Goal: Transaction & Acquisition: Purchase product/service

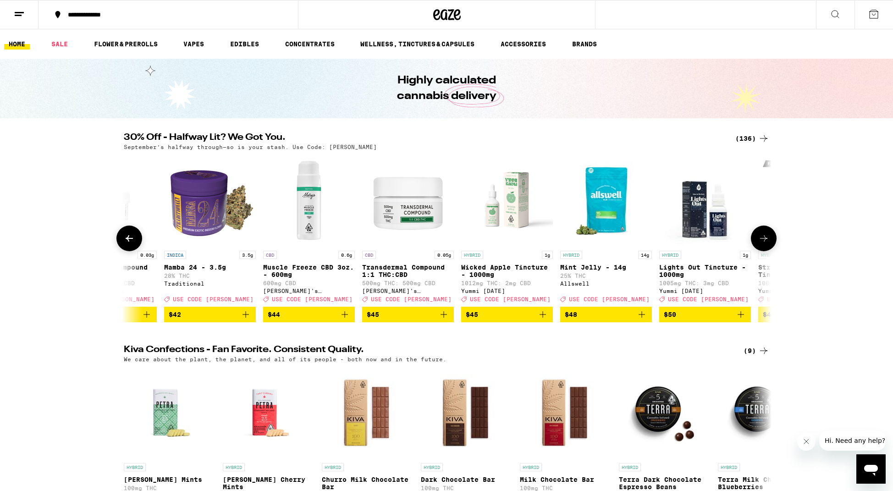
scroll to position [0, 10751]
click at [245, 320] on icon "Add to bag" at bounding box center [246, 314] width 11 height 11
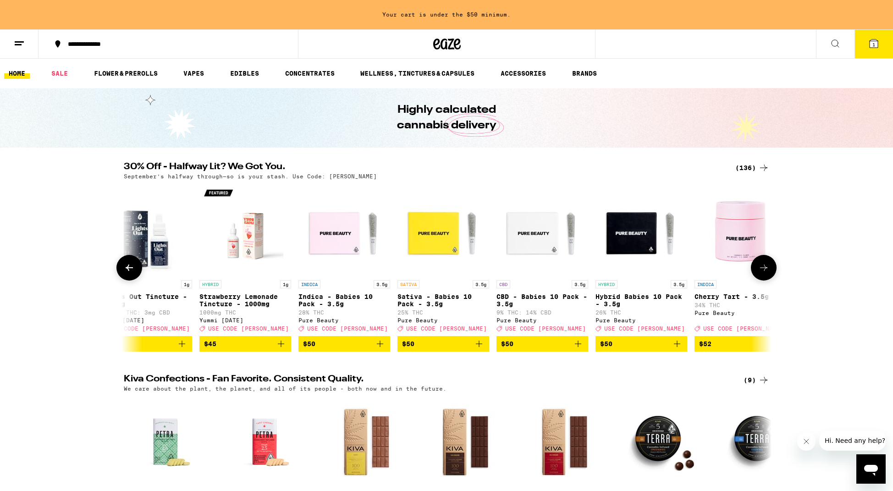
scroll to position [0, 11312]
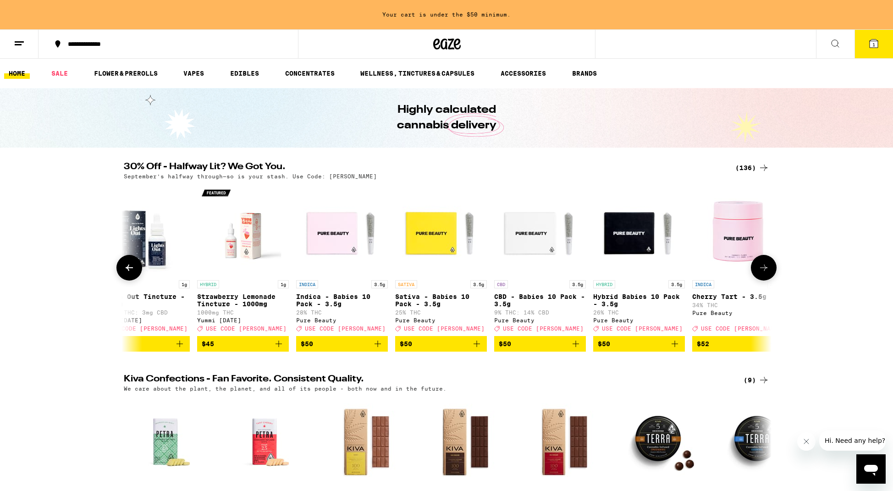
click at [378, 349] on icon "Add to bag" at bounding box center [377, 343] width 11 height 11
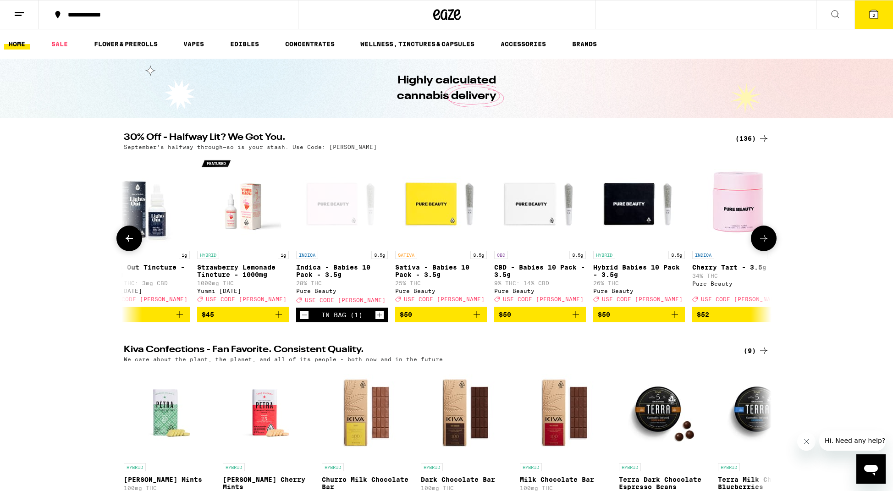
click at [676, 318] on icon "Add to bag" at bounding box center [674, 314] width 11 height 11
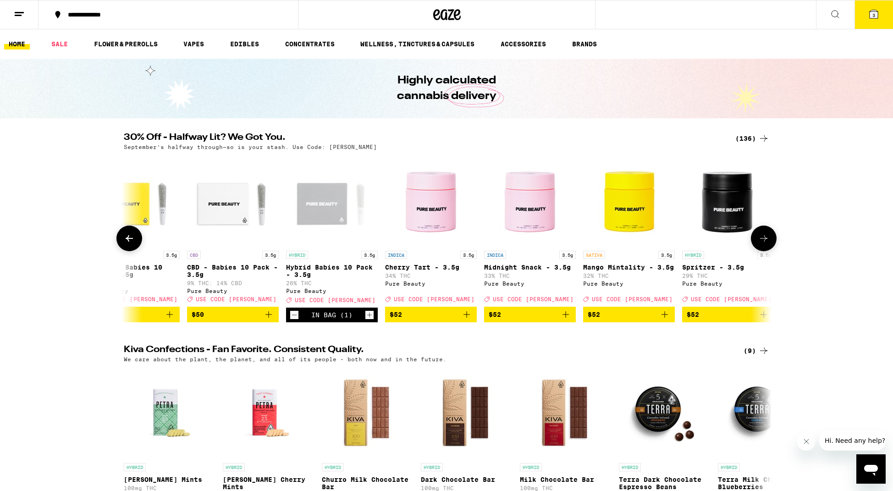
scroll to position [0, 11607]
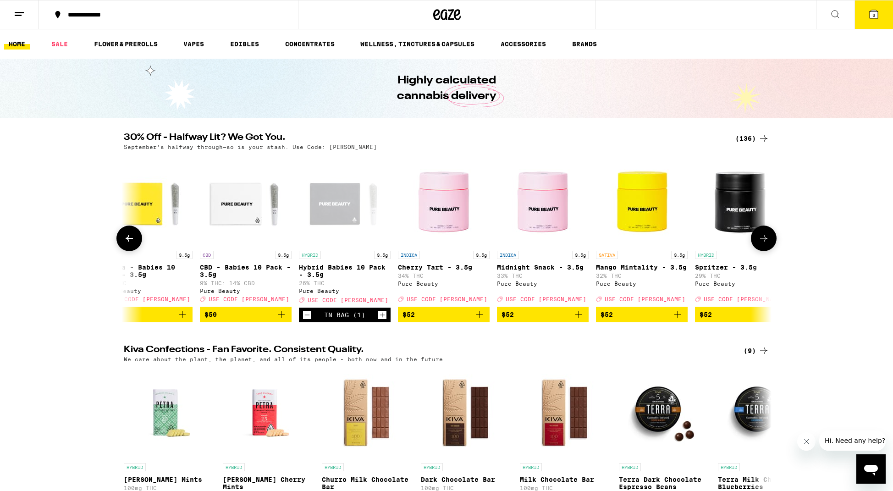
click at [383, 320] on icon "Increment" at bounding box center [382, 314] width 8 height 11
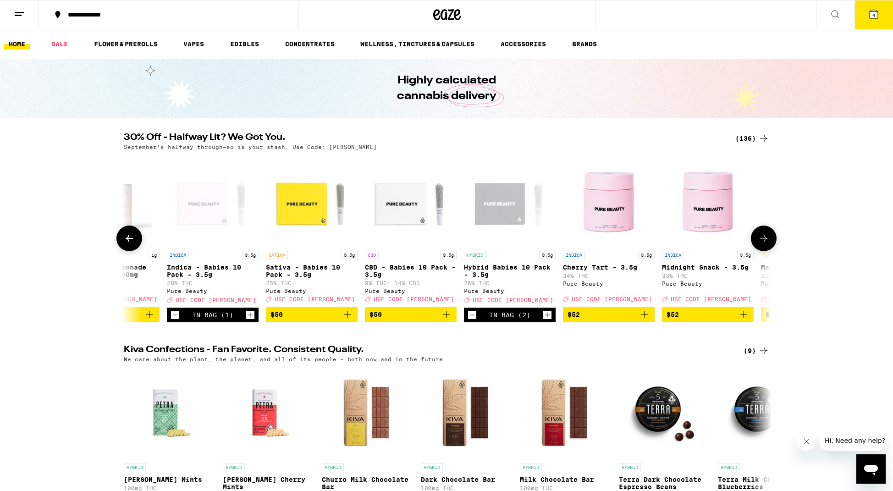
scroll to position [0, 11434]
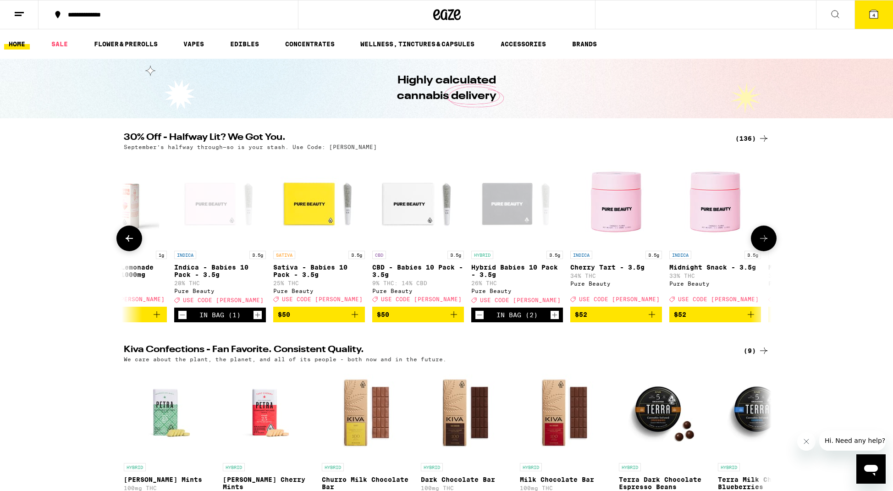
click at [257, 320] on icon "Increment" at bounding box center [257, 314] width 8 height 11
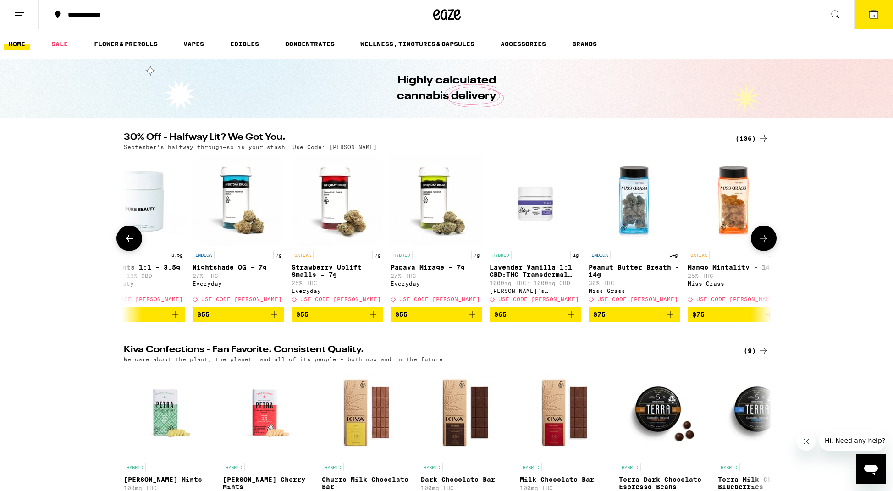
scroll to position [0, 12309]
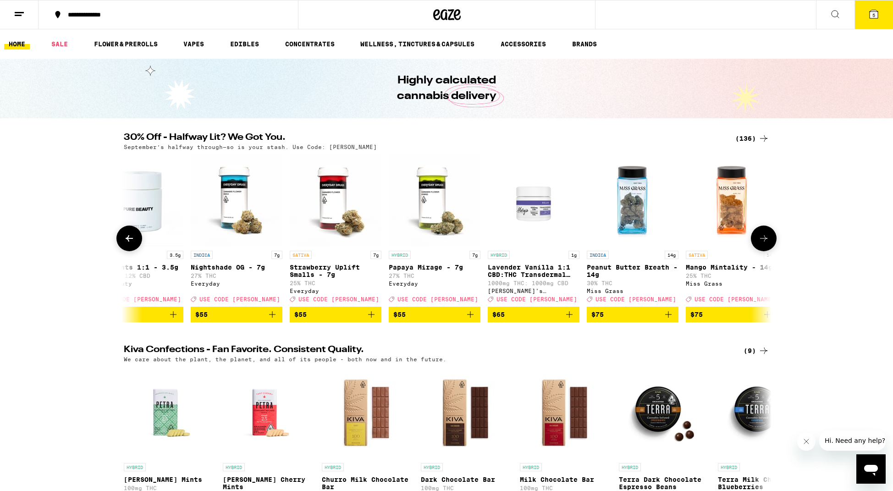
click at [471, 320] on icon "Add to bag" at bounding box center [470, 314] width 11 height 11
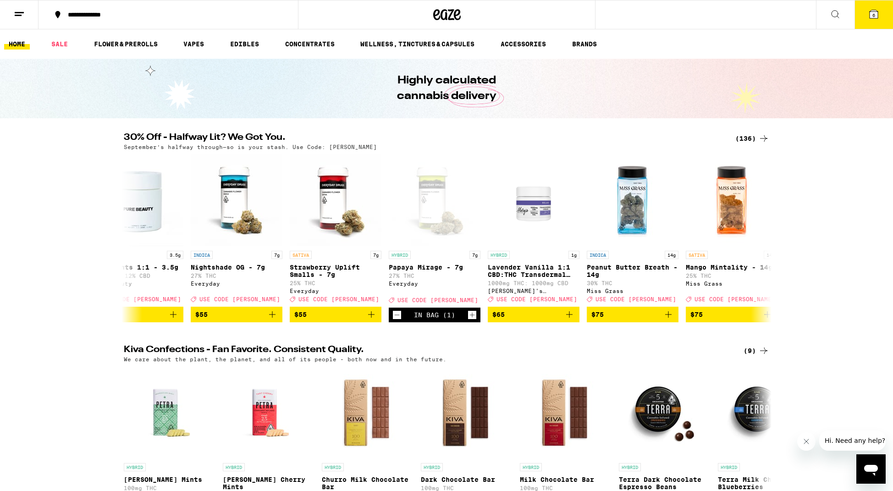
scroll to position [0, 0]
click at [882, 15] on button "6" at bounding box center [873, 14] width 39 height 28
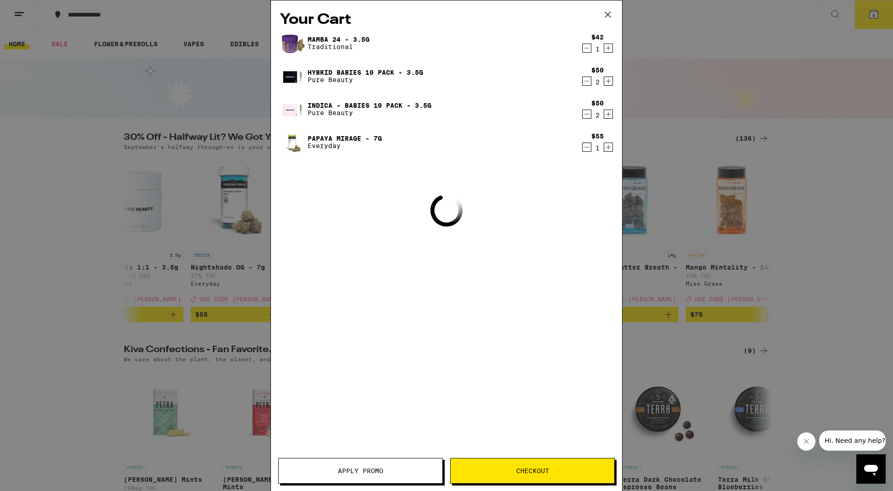
click at [355, 469] on span "Apply Promo" at bounding box center [360, 471] width 45 height 6
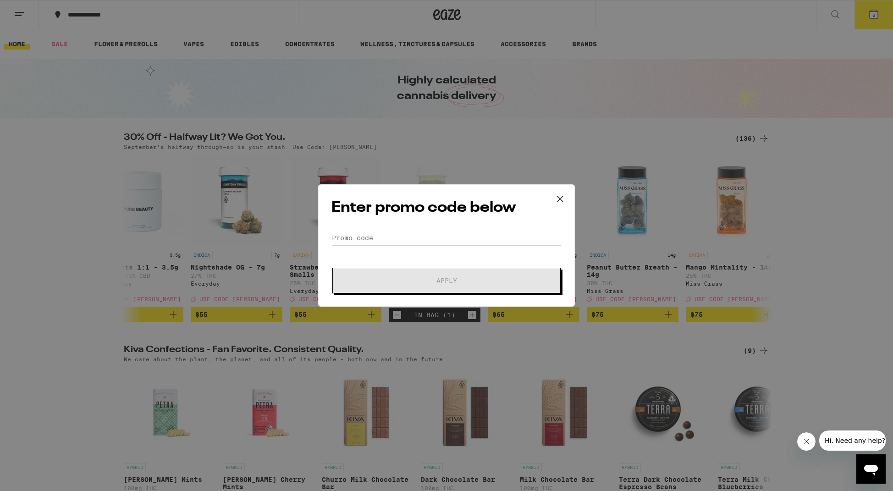
click at [399, 240] on input "Promo Code" at bounding box center [446, 238] width 230 height 14
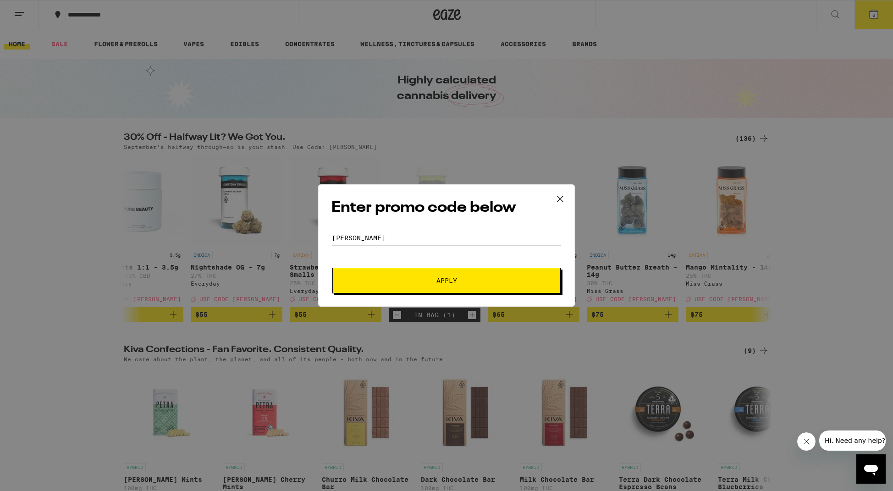
type input "[PERSON_NAME]"
click at [440, 278] on span "Apply" at bounding box center [446, 280] width 21 height 6
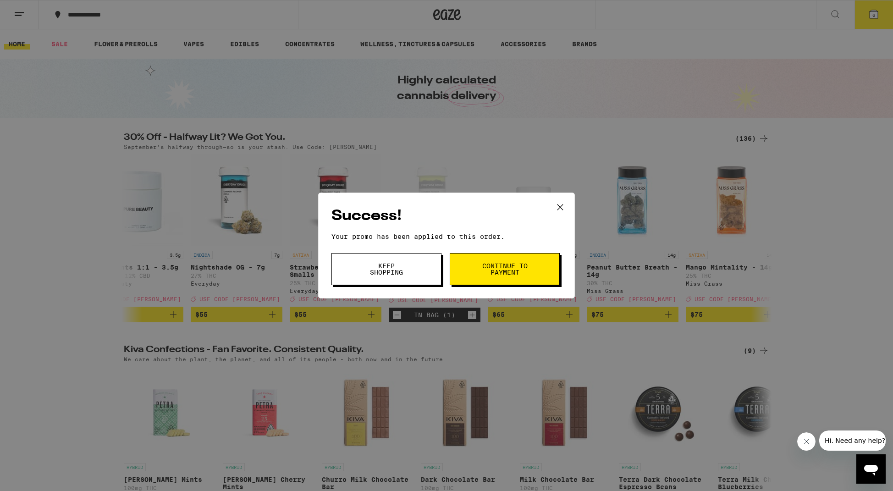
click at [512, 263] on span "Continue to payment" at bounding box center [504, 269] width 47 height 13
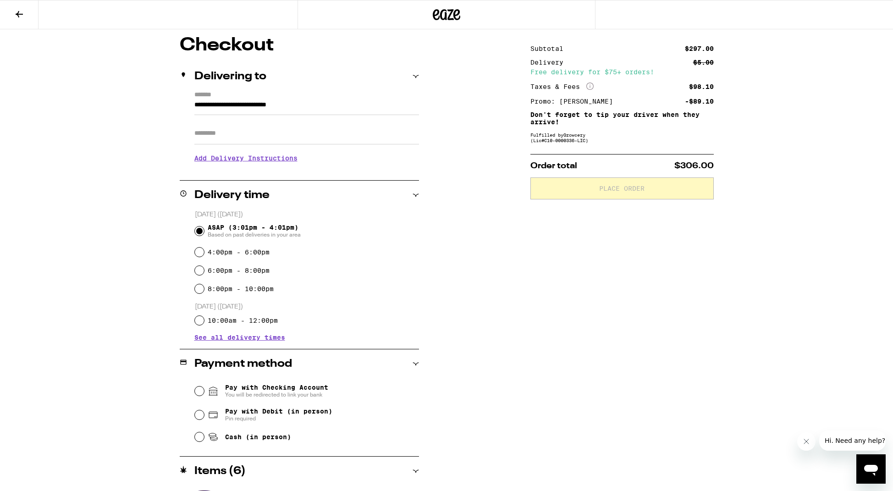
scroll to position [71, 0]
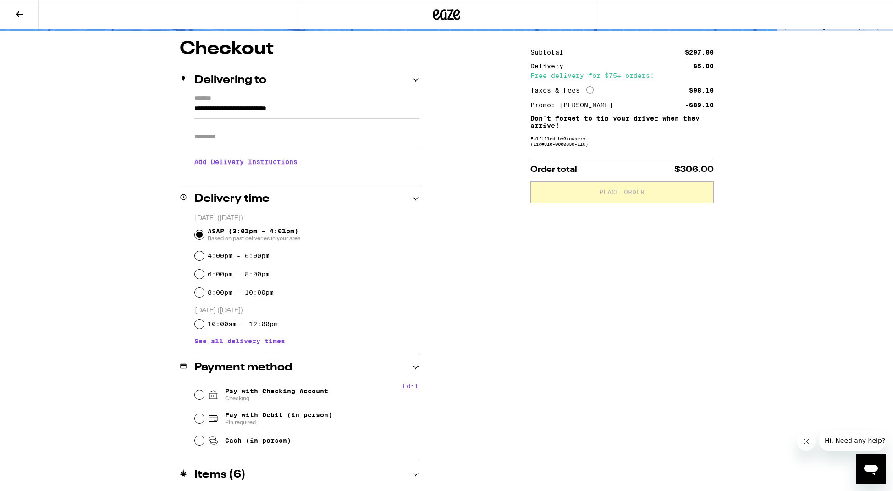
click at [200, 395] on input "Pay with Checking Account Checking" at bounding box center [199, 394] width 9 height 9
radio input "true"
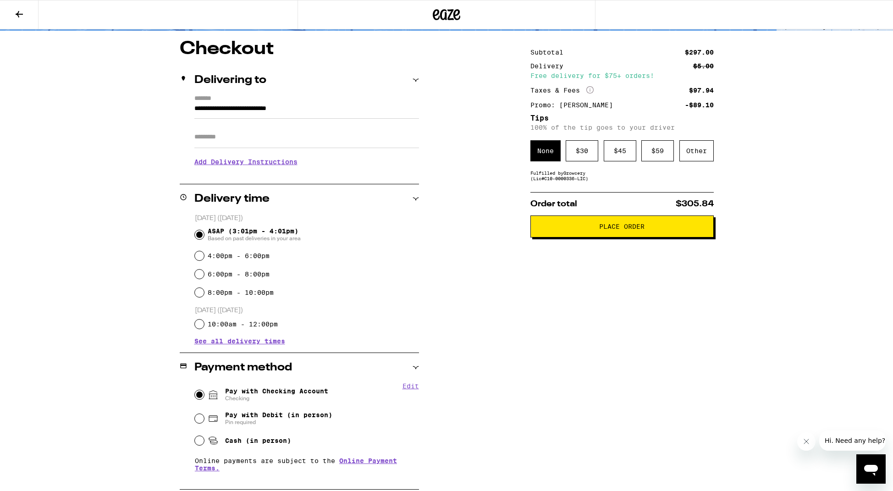
click at [627, 227] on span "Place Order" at bounding box center [621, 226] width 45 height 6
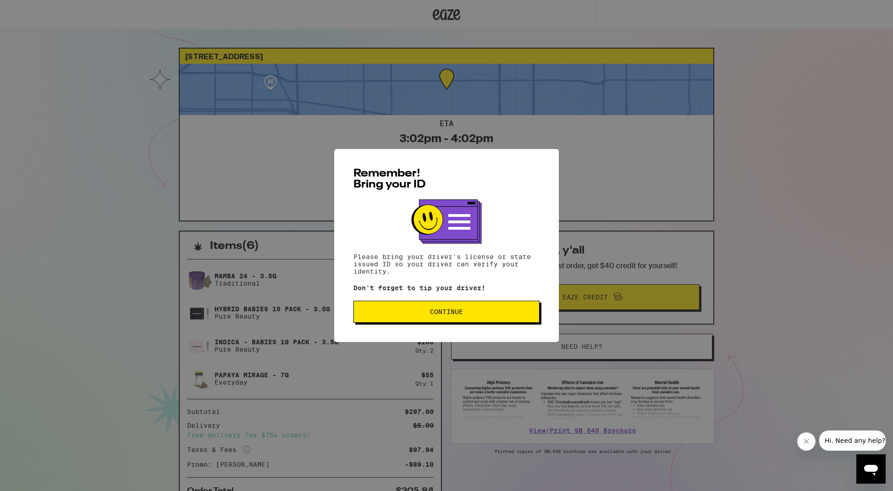
click at [453, 310] on span "Continue" at bounding box center [446, 311] width 33 height 6
